Goal: Information Seeking & Learning: Learn about a topic

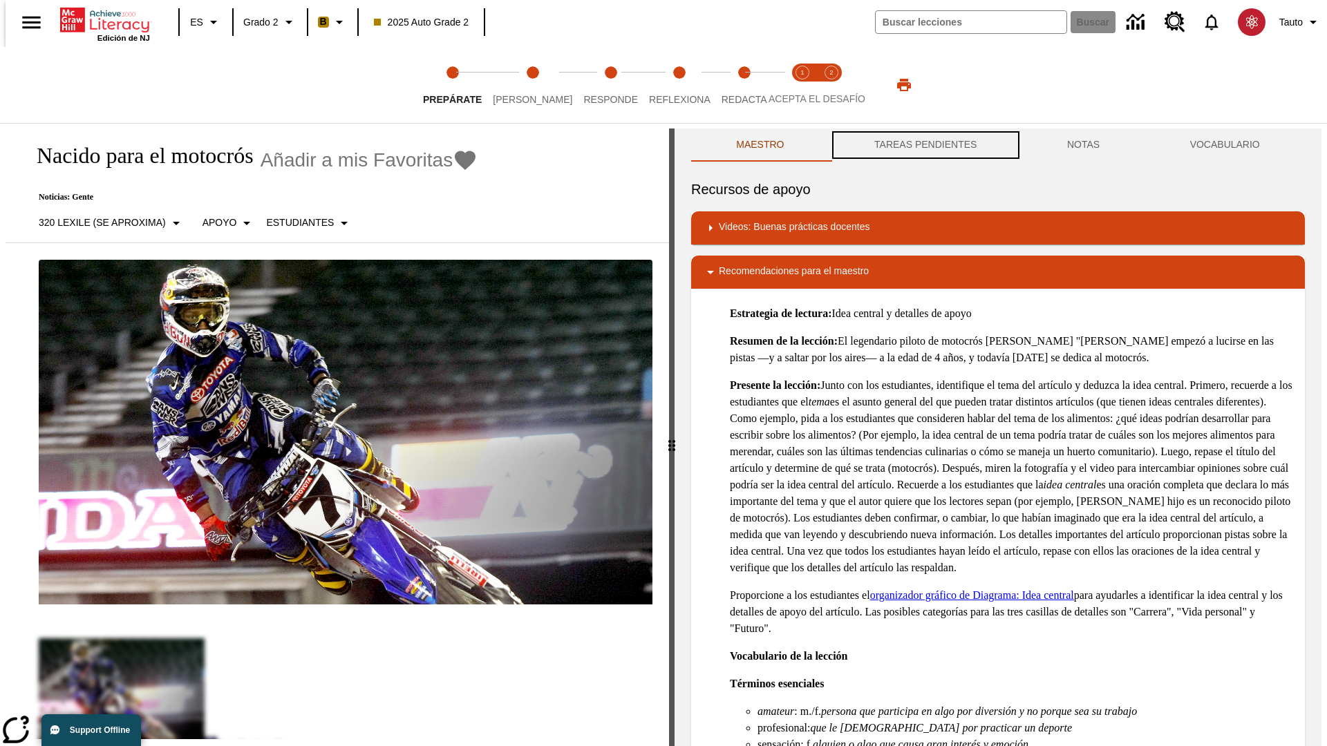
click at [924, 145] on button "TAREAS PENDIENTES" at bounding box center [925, 145] width 193 height 33
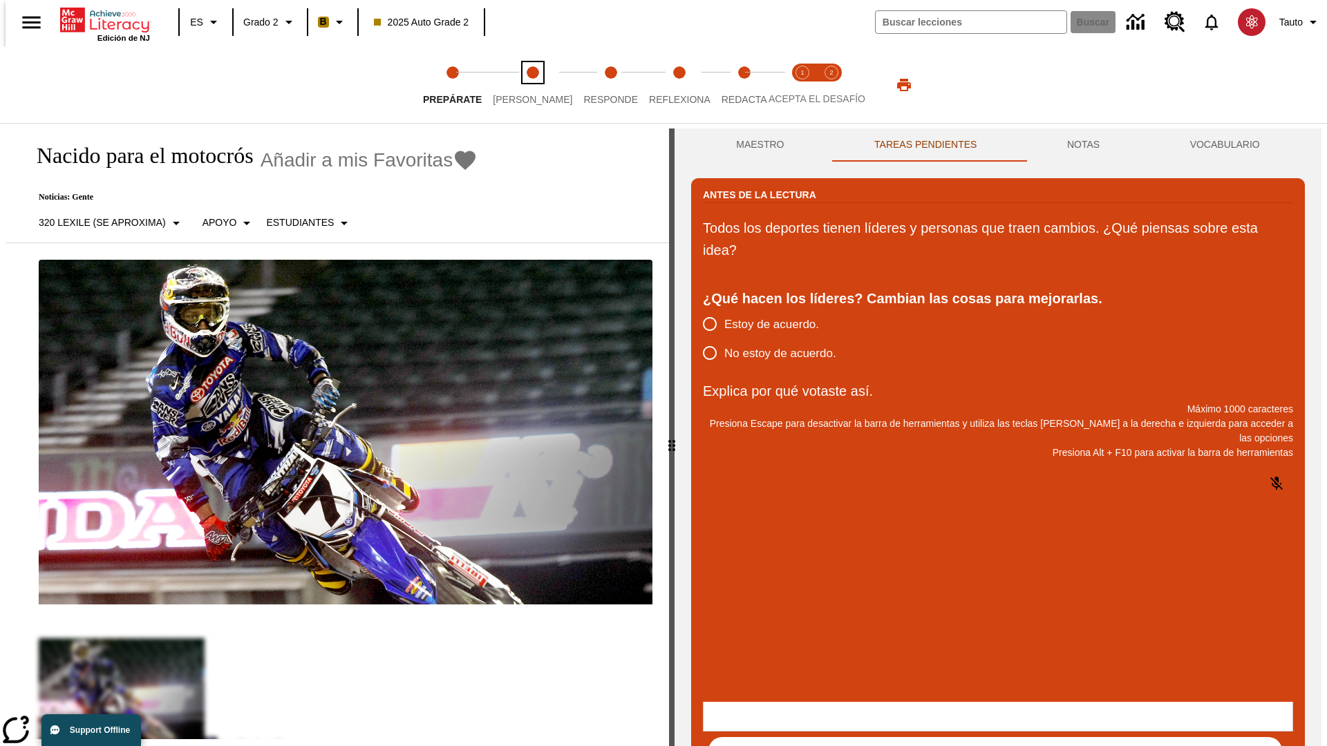
click at [521, 85] on span "[PERSON_NAME]" at bounding box center [532, 94] width 79 height 25
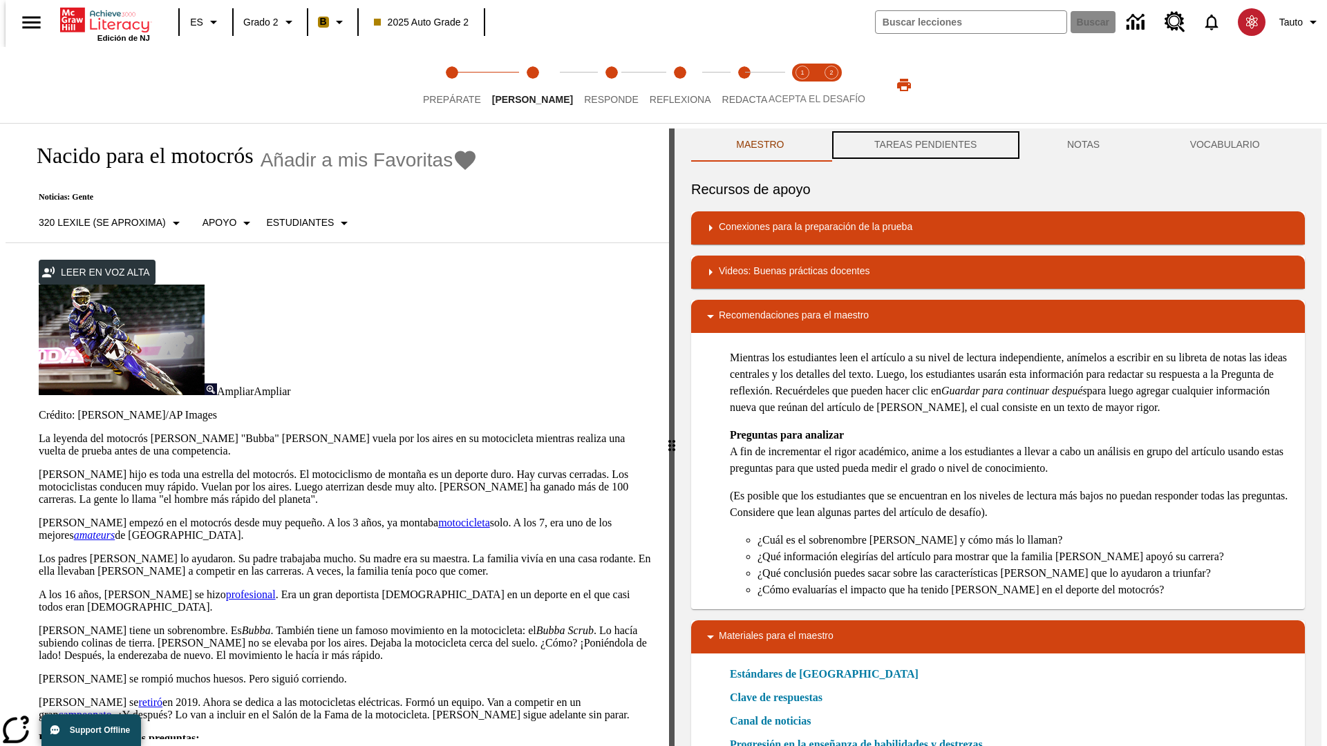
scroll to position [1, 0]
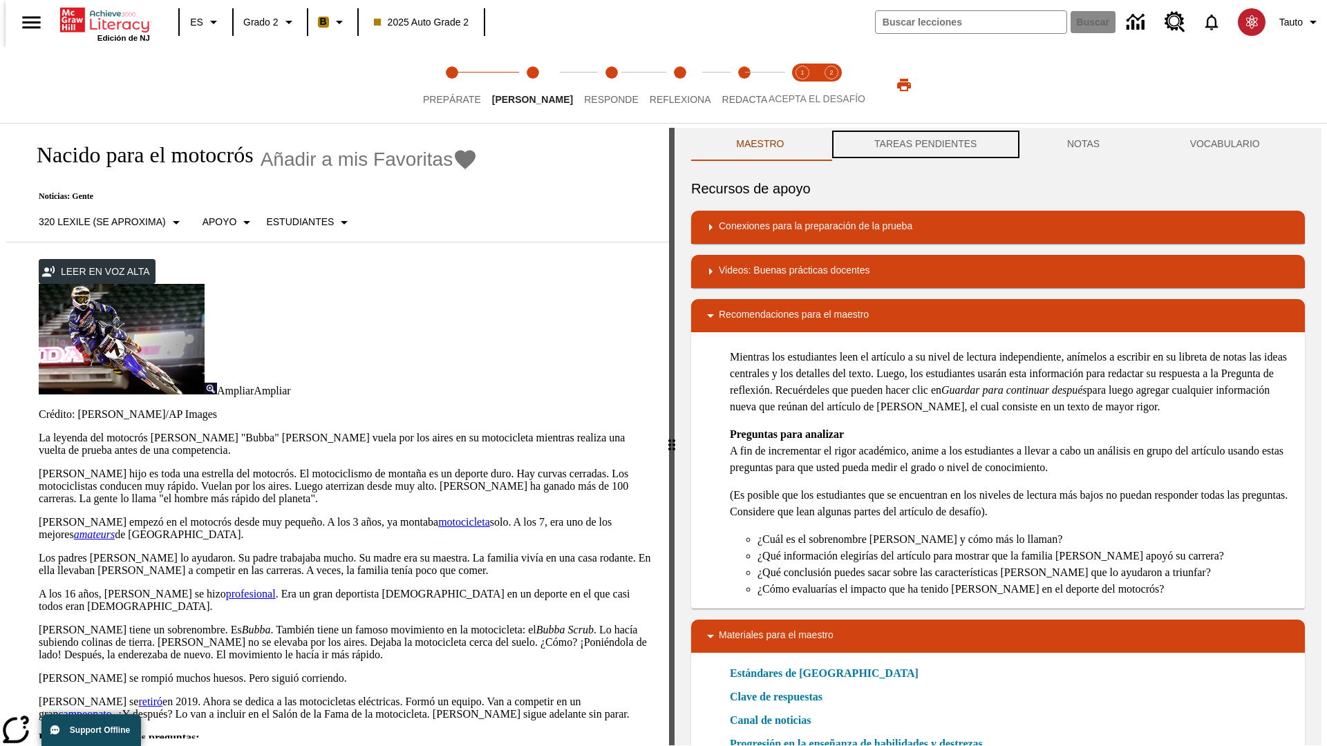
click at [924, 145] on button "TAREAS PENDIENTES" at bounding box center [925, 144] width 193 height 33
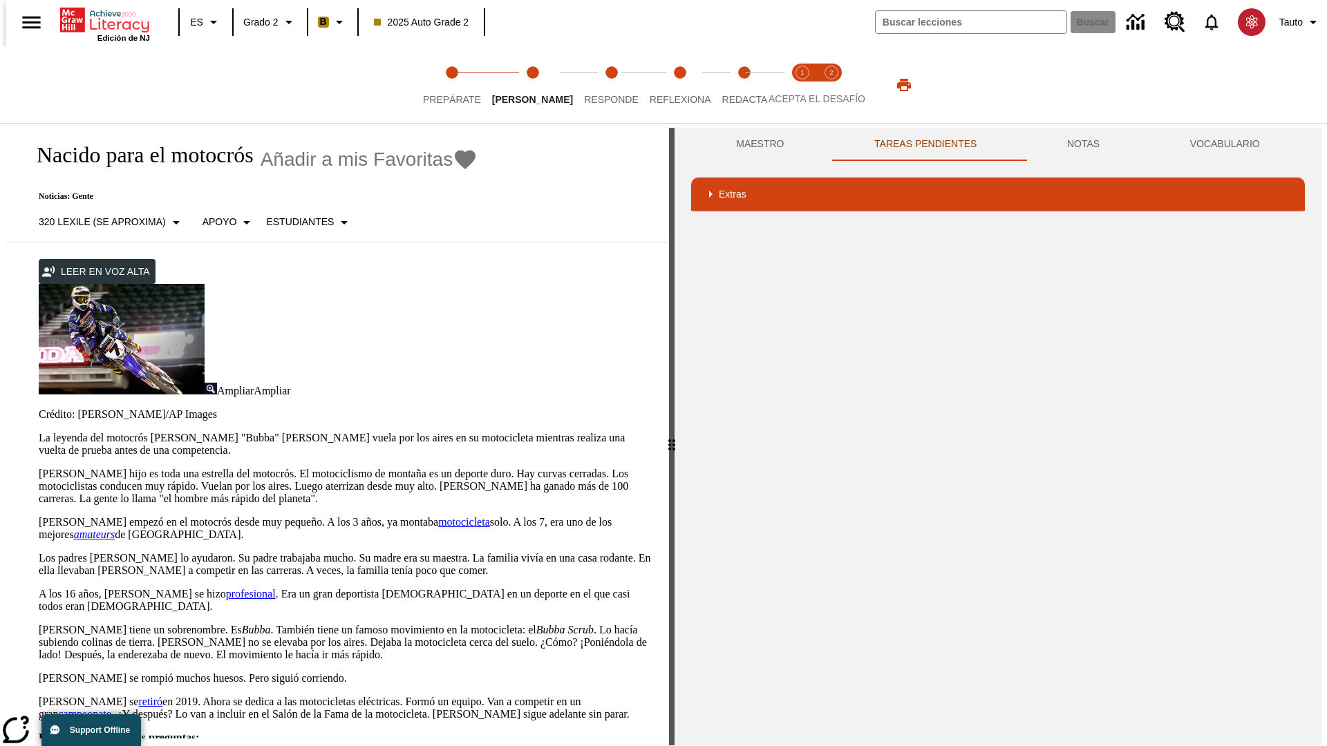
click at [39, 468] on p "[PERSON_NAME] hijo es toda una estrella del motocrós. El motociclismo de montañ…" at bounding box center [346, 486] width 614 height 37
click at [0, 0] on div "Traducir" at bounding box center [0, 0] width 0 height 0
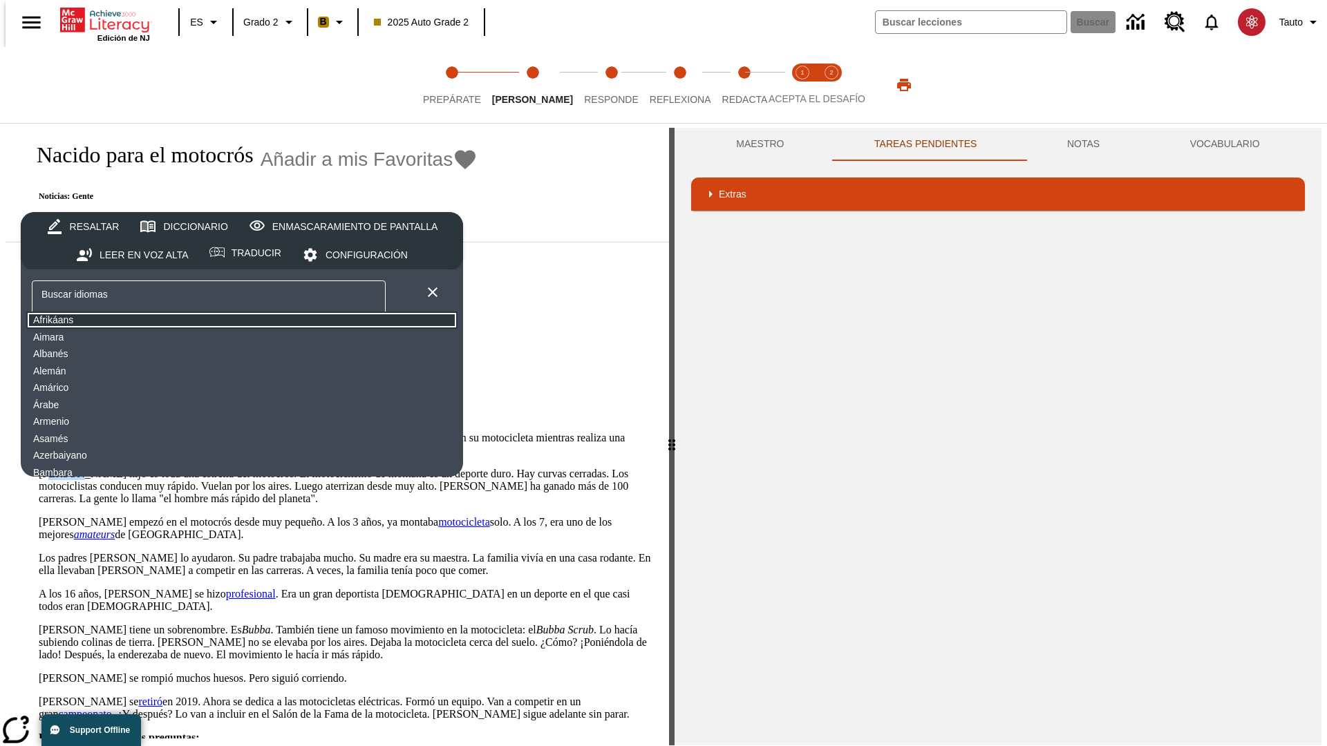
click at [135, 321] on button "Afrikáans" at bounding box center [241, 320] width 431 height 17
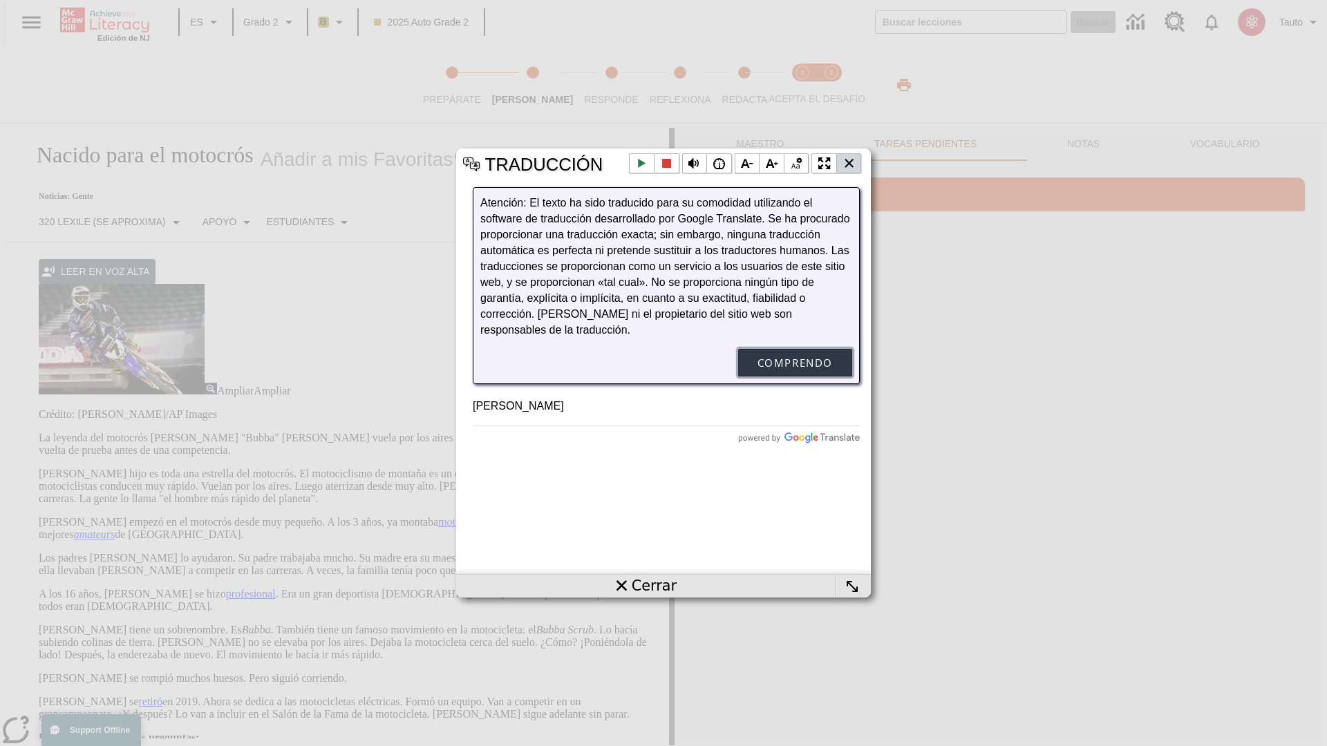
click at [795, 377] on button "Comprendo" at bounding box center [795, 363] width 114 height 28
click at [848, 163] on li "Cerrar la ventana emergente" at bounding box center [849, 163] width 26 height 21
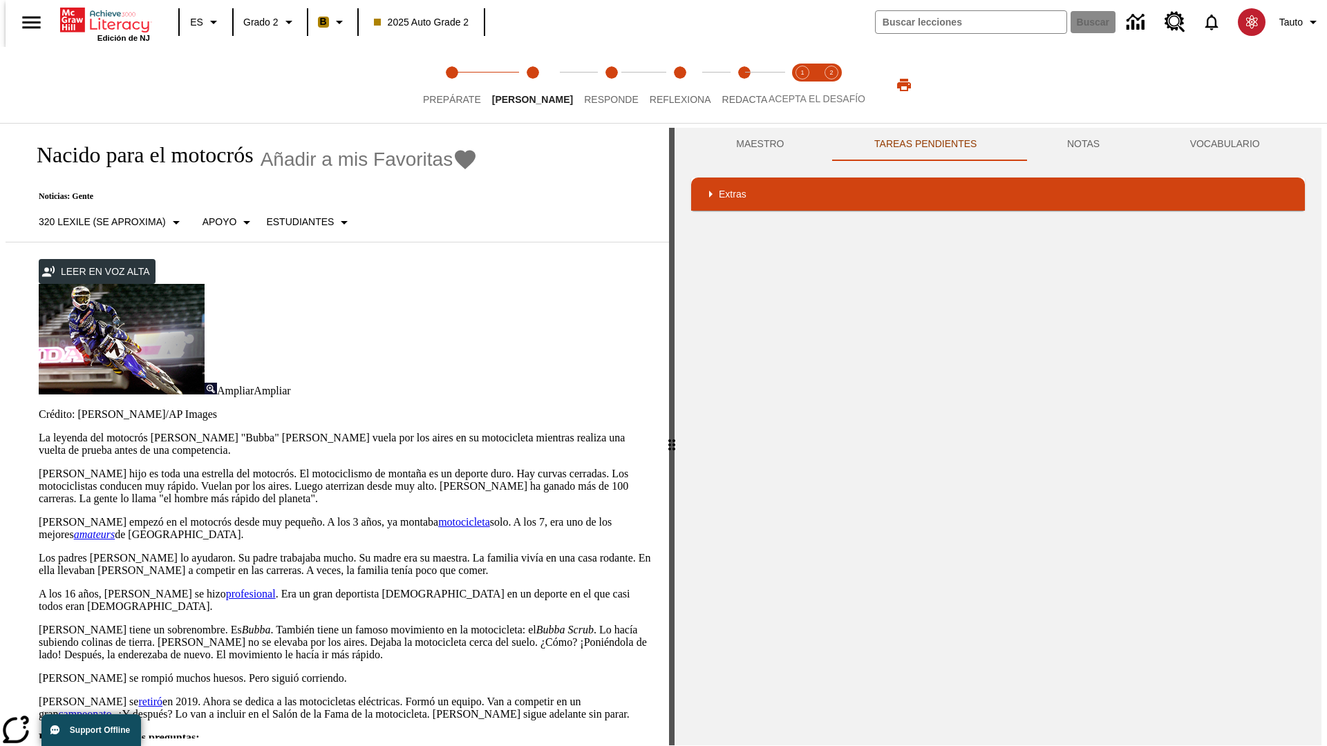
click at [39, 468] on p "[PERSON_NAME] hijo es toda una estrella del motocrós. El motociclismo de montañ…" at bounding box center [346, 486] width 614 height 37
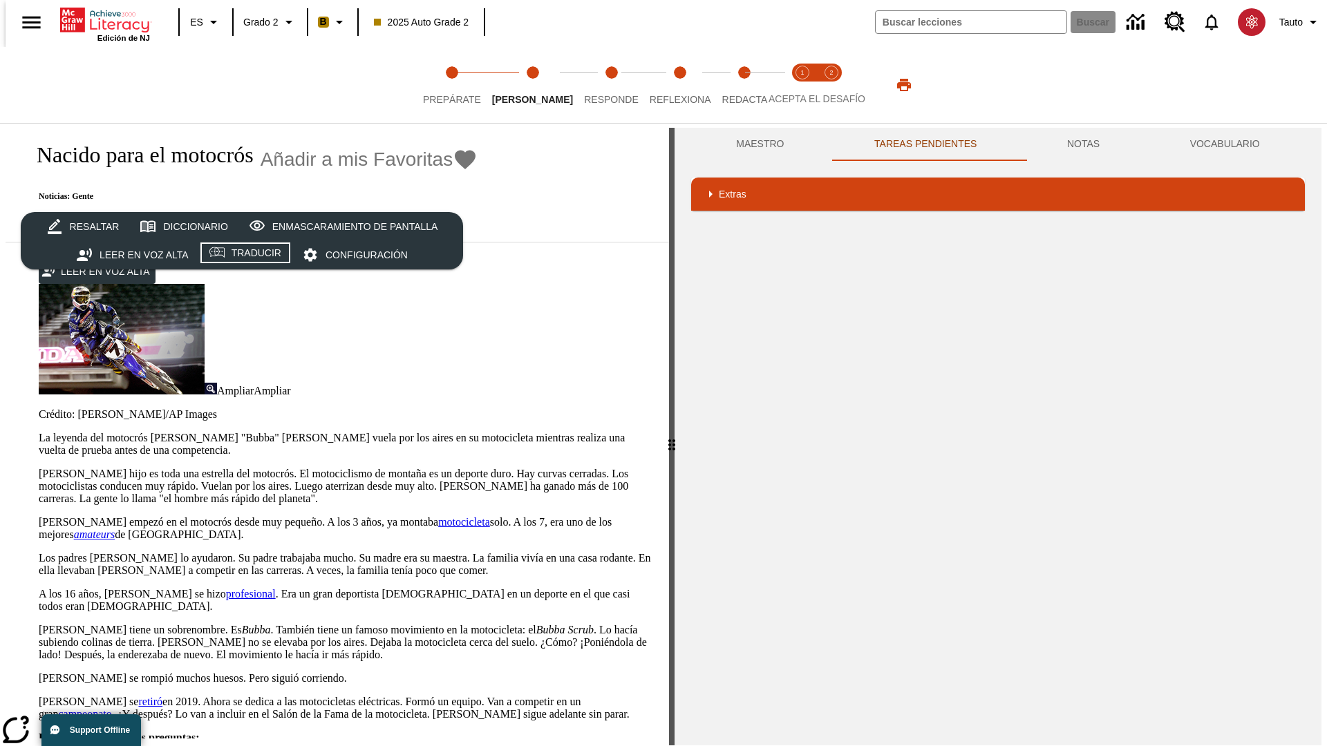
click at [246, 255] on div "Traducir" at bounding box center [256, 253] width 50 height 17
